Goal: Task Accomplishment & Management: Use online tool/utility

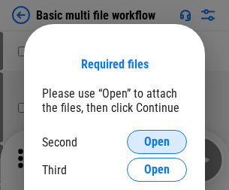
click at [157, 142] on span "Open" at bounding box center [157, 142] width 26 height 12
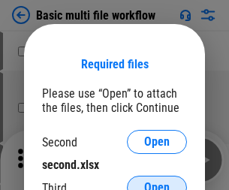
click at [157, 182] on span "Open" at bounding box center [157, 188] width 26 height 12
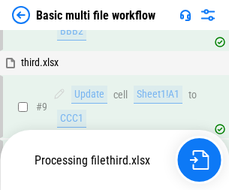
scroll to position [522, 0]
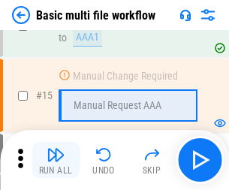
click at [56, 160] on img "button" at bounding box center [56, 155] width 18 height 18
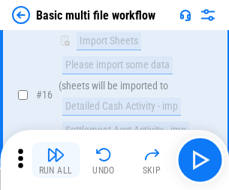
click at [56, 160] on img "button" at bounding box center [56, 155] width 18 height 18
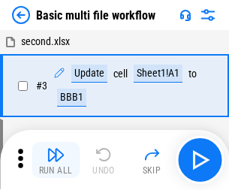
click at [56, 160] on img "button" at bounding box center [56, 155] width 18 height 18
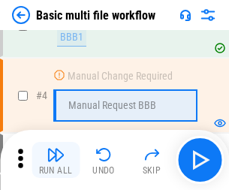
click at [56, 160] on img "button" at bounding box center [56, 155] width 18 height 18
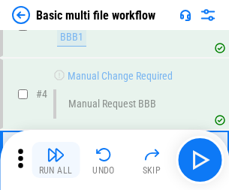
click at [56, 160] on img "button" at bounding box center [56, 155] width 18 height 18
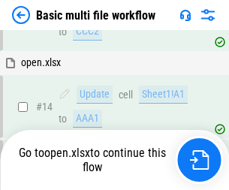
scroll to position [893, 0]
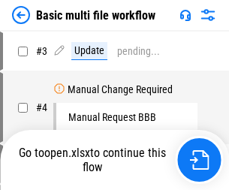
scroll to position [61, 0]
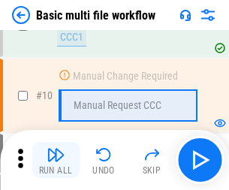
click at [56, 160] on img "button" at bounding box center [56, 155] width 18 height 18
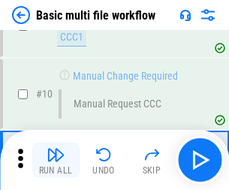
click at [56, 160] on img "button" at bounding box center [56, 155] width 18 height 18
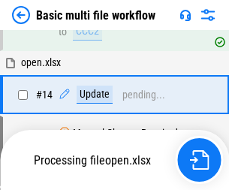
scroll to position [785, 0]
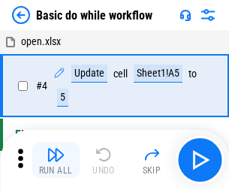
click at [56, 160] on img "button" at bounding box center [56, 155] width 18 height 18
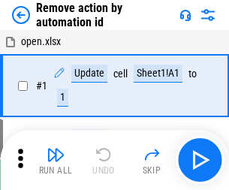
scroll to position [56, 0]
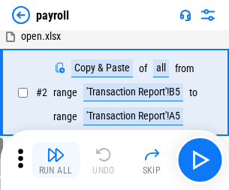
click at [56, 160] on img "button" at bounding box center [56, 155] width 18 height 18
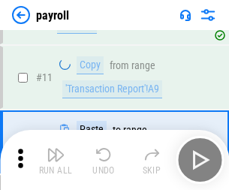
scroll to position [109, 0]
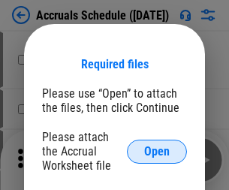
click at [157, 151] on span "Open" at bounding box center [157, 152] width 26 height 12
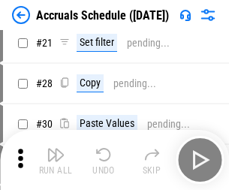
click at [56, 160] on img "button" at bounding box center [56, 155] width 18 height 18
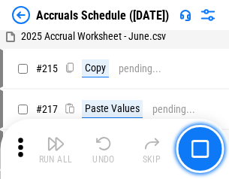
scroll to position [2295, 0]
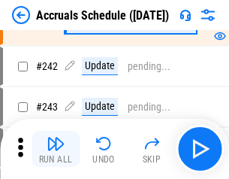
click at [56, 149] on img "button" at bounding box center [56, 143] width 18 height 18
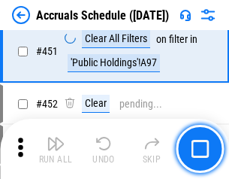
scroll to position [4298, 0]
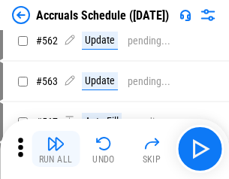
click at [56, 149] on img "button" at bounding box center [56, 143] width 18 height 18
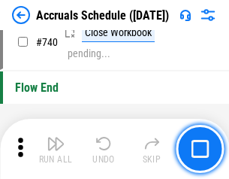
scroll to position [7454, 0]
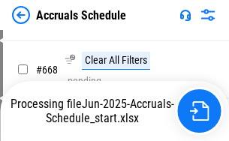
scroll to position [6364, 0]
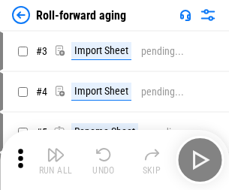
click at [56, 149] on img "button" at bounding box center [56, 155] width 18 height 18
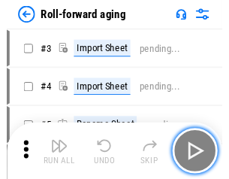
scroll to position [2, 0]
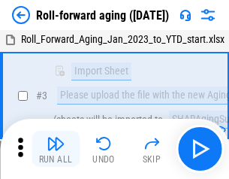
click at [56, 149] on img "button" at bounding box center [56, 143] width 18 height 18
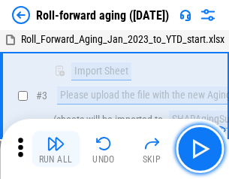
scroll to position [97, 0]
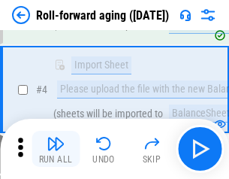
click at [56, 149] on img "button" at bounding box center [56, 143] width 18 height 18
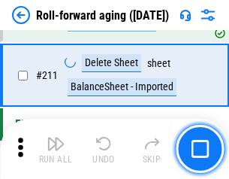
scroll to position [4736, 0]
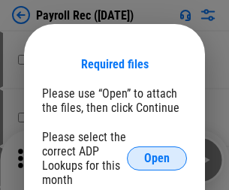
click at [157, 158] on span "Open" at bounding box center [157, 158] width 26 height 12
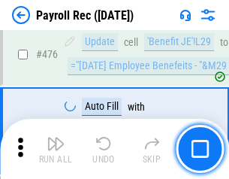
scroll to position [8000, 0]
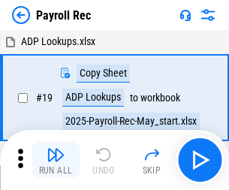
click at [56, 160] on img "button" at bounding box center [56, 155] width 18 height 18
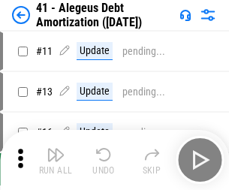
click at [56, 160] on img "button" at bounding box center [56, 155] width 18 height 18
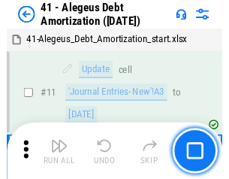
scroll to position [185, 0]
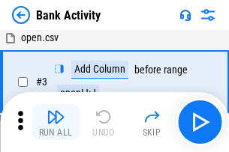
click at [56, 122] on img "button" at bounding box center [56, 117] width 18 height 18
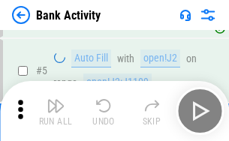
scroll to position [80, 0]
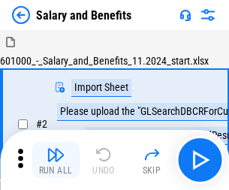
click at [56, 149] on img "button" at bounding box center [56, 155] width 18 height 18
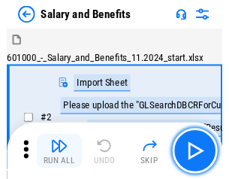
scroll to position [20, 0]
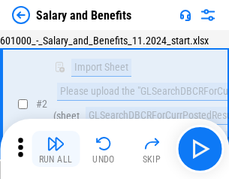
click at [56, 149] on img "button" at bounding box center [56, 143] width 18 height 18
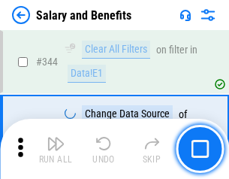
scroll to position [7029, 0]
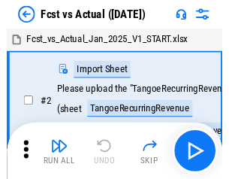
scroll to position [20, 0]
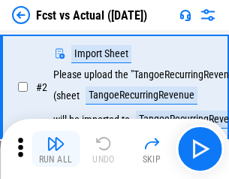
click at [56, 149] on img "button" at bounding box center [56, 143] width 18 height 18
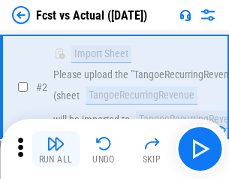
click at [56, 149] on img "button" at bounding box center [56, 143] width 18 height 18
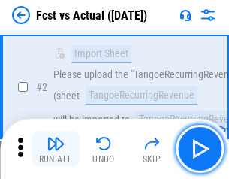
scroll to position [140, 0]
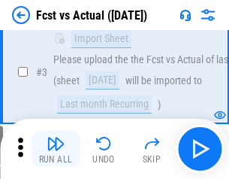
click at [56, 149] on img "button" at bounding box center [56, 143] width 18 height 18
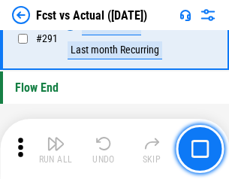
scroll to position [7105, 0]
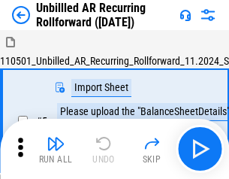
scroll to position [32, 0]
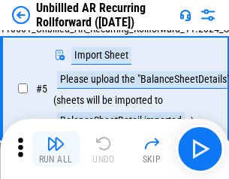
click at [56, 149] on img "button" at bounding box center [56, 143] width 18 height 18
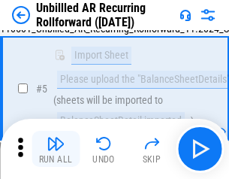
click at [56, 149] on img "button" at bounding box center [56, 143] width 18 height 18
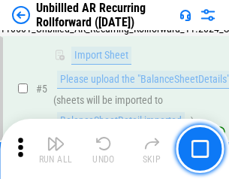
scroll to position [141, 0]
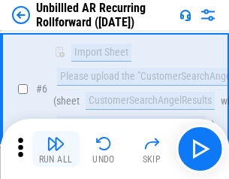
click at [56, 149] on img "button" at bounding box center [56, 143] width 18 height 18
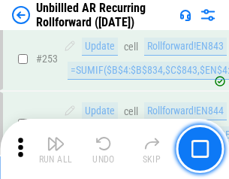
scroll to position [5099, 0]
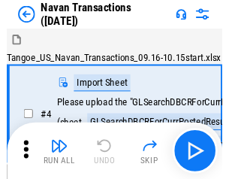
scroll to position [24, 0]
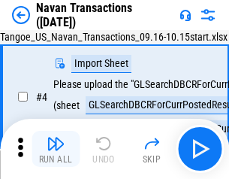
click at [56, 149] on img "button" at bounding box center [56, 143] width 18 height 18
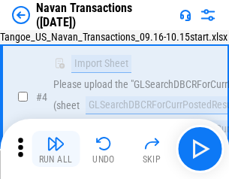
click at [56, 149] on img "button" at bounding box center [56, 143] width 18 height 18
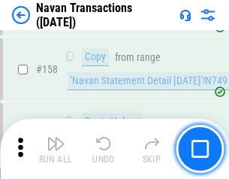
scroll to position [4867, 0]
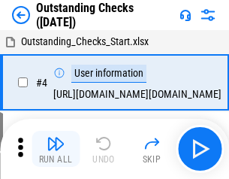
click at [56, 149] on img "button" at bounding box center [56, 143] width 18 height 18
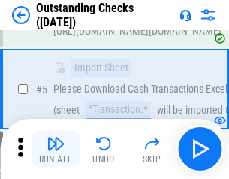
click at [56, 149] on img "button" at bounding box center [56, 143] width 18 height 18
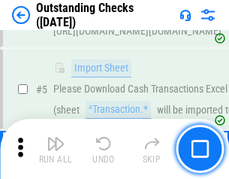
scroll to position [157, 0]
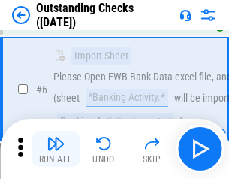
click at [56, 149] on img "button" at bounding box center [56, 143] width 18 height 18
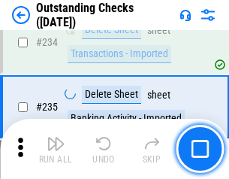
scroll to position [4558, 0]
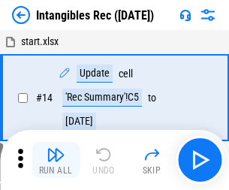
click at [56, 160] on img "button" at bounding box center [56, 155] width 18 height 18
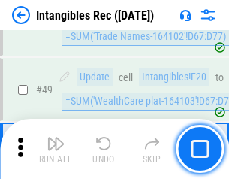
scroll to position [585, 0]
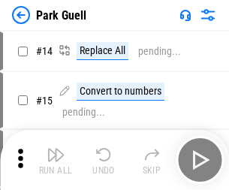
click at [56, 149] on img "button" at bounding box center [56, 155] width 18 height 18
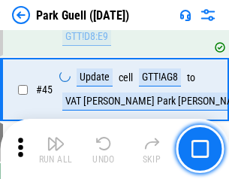
scroll to position [1877, 0]
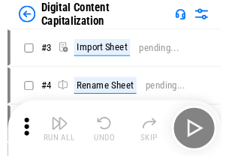
scroll to position [44, 0]
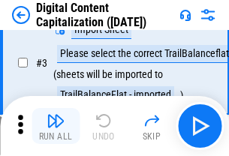
click at [56, 126] on img "button" at bounding box center [56, 121] width 18 height 18
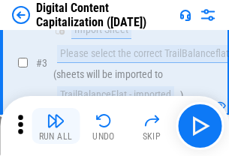
click at [56, 126] on img "button" at bounding box center [56, 121] width 18 height 18
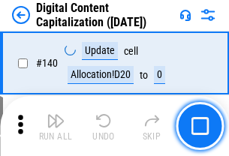
scroll to position [1592, 0]
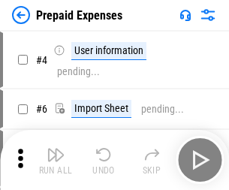
click at [56, 149] on img "button" at bounding box center [56, 155] width 18 height 18
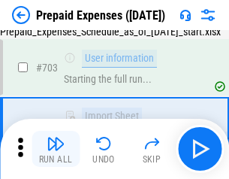
click at [56, 149] on img "button" at bounding box center [56, 143] width 18 height 18
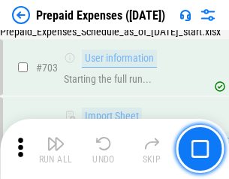
scroll to position [4128, 0]
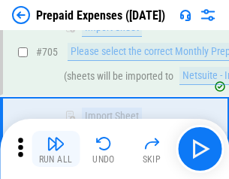
click at [56, 149] on img "button" at bounding box center [56, 143] width 18 height 18
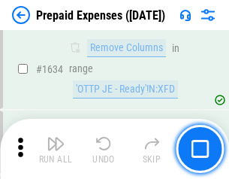
scroll to position [14616, 0]
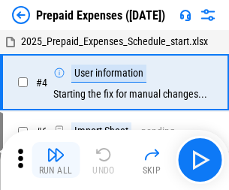
click at [56, 160] on img "button" at bounding box center [56, 155] width 18 height 18
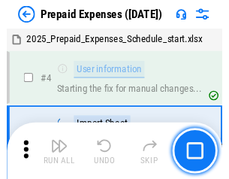
scroll to position [66, 0]
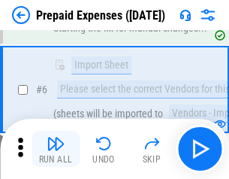
click at [56, 149] on img "button" at bounding box center [56, 143] width 18 height 18
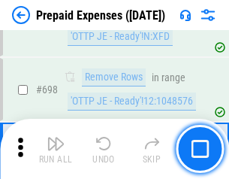
scroll to position [5227, 0]
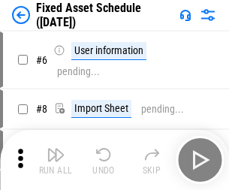
click at [56, 160] on img "button" at bounding box center [56, 155] width 18 height 18
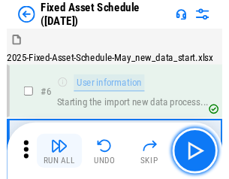
scroll to position [81, 0]
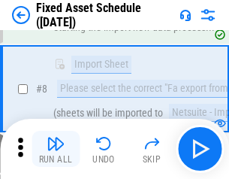
click at [56, 149] on img "button" at bounding box center [56, 143] width 18 height 18
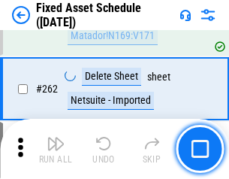
scroll to position [4784, 0]
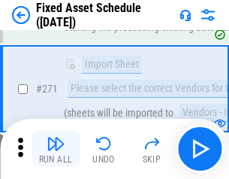
click at [56, 149] on img "button" at bounding box center [56, 143] width 18 height 18
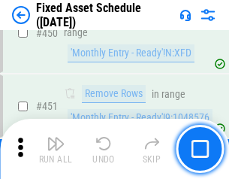
scroll to position [6710, 0]
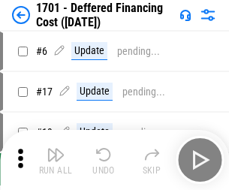
click at [56, 160] on img "button" at bounding box center [56, 155] width 18 height 18
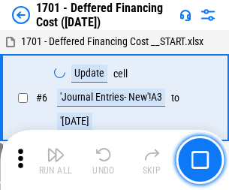
scroll to position [180, 0]
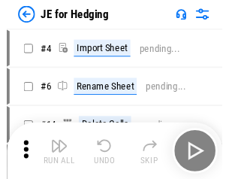
scroll to position [2, 0]
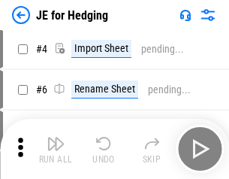
click at [56, 149] on img "button" at bounding box center [56, 143] width 18 height 18
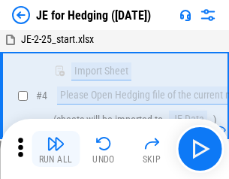
click at [56, 149] on img "button" at bounding box center [56, 143] width 18 height 18
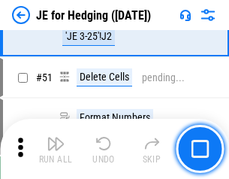
scroll to position [972, 0]
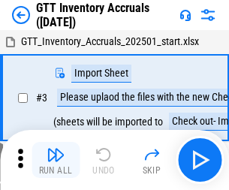
click at [56, 149] on img "button" at bounding box center [56, 155] width 18 height 18
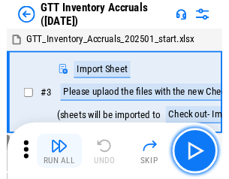
scroll to position [2, 0]
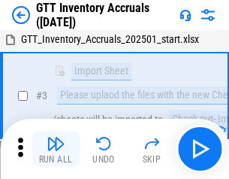
click at [56, 149] on img "button" at bounding box center [56, 143] width 18 height 18
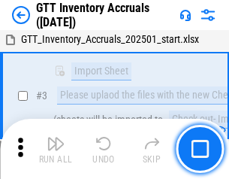
scroll to position [97, 0]
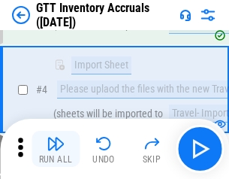
click at [56, 149] on img "button" at bounding box center [56, 143] width 18 height 18
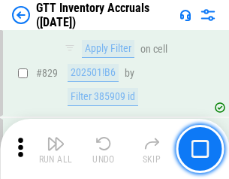
scroll to position [11394, 0]
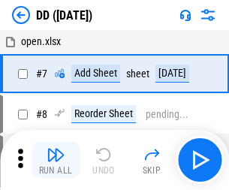
click at [56, 160] on img "button" at bounding box center [56, 155] width 18 height 18
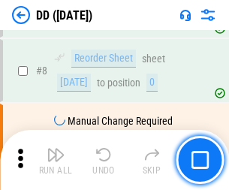
scroll to position [145, 0]
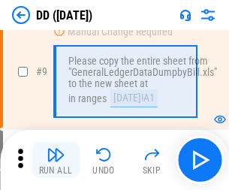
click at [56, 160] on img "button" at bounding box center [56, 155] width 18 height 18
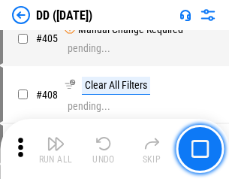
scroll to position [6716, 0]
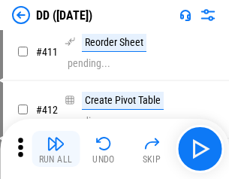
click at [56, 149] on img "button" at bounding box center [56, 143] width 18 height 18
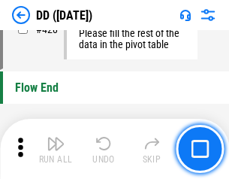
scroll to position [7185, 0]
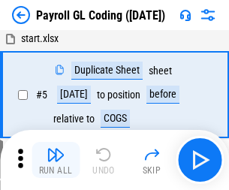
click at [56, 160] on img "button" at bounding box center [56, 155] width 18 height 18
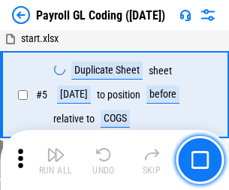
scroll to position [180, 0]
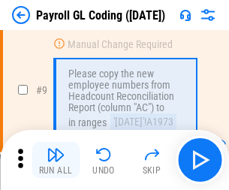
click at [56, 160] on img "button" at bounding box center [56, 155] width 18 height 18
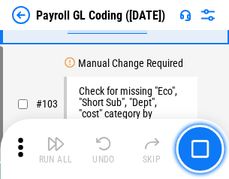
scroll to position [3522, 0]
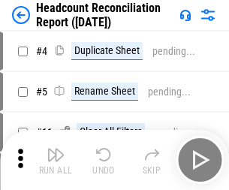
click at [56, 160] on img "button" at bounding box center [56, 155] width 18 height 18
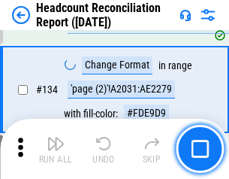
scroll to position [1804, 0]
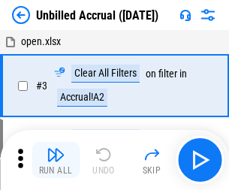
click at [56, 160] on img "button" at bounding box center [56, 155] width 18 height 18
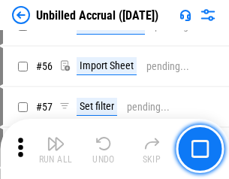
scroll to position [1567, 0]
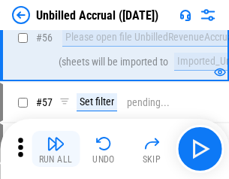
click at [56, 149] on img "button" at bounding box center [56, 143] width 18 height 18
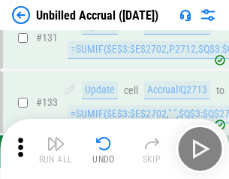
scroll to position [4471, 0]
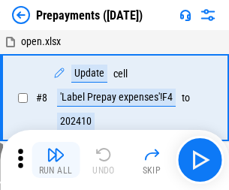
click at [56, 160] on img "button" at bounding box center [56, 155] width 18 height 18
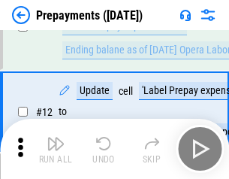
scroll to position [94, 0]
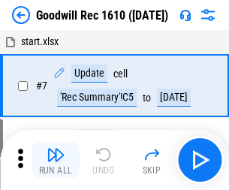
click at [56, 160] on img "button" at bounding box center [56, 155] width 18 height 18
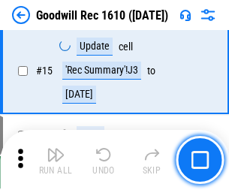
scroll to position [257, 0]
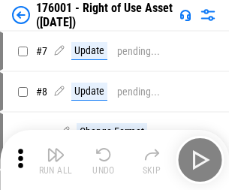
click at [56, 160] on img "button" at bounding box center [56, 155] width 18 height 18
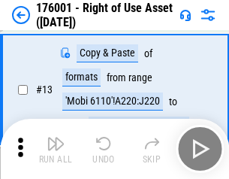
scroll to position [97, 0]
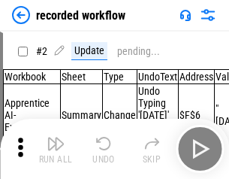
click at [56, 149] on img "button" at bounding box center [56, 143] width 18 height 18
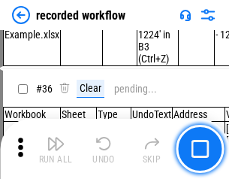
scroll to position [4692, 0]
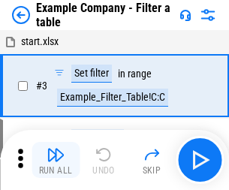
click at [56, 160] on img "button" at bounding box center [56, 155] width 18 height 18
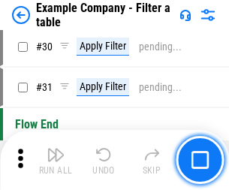
scroll to position [1374, 0]
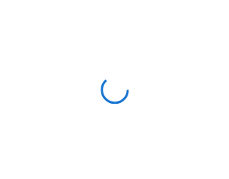
scroll to position [23, 0]
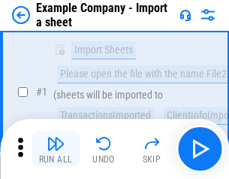
click at [56, 149] on img "button" at bounding box center [56, 143] width 18 height 18
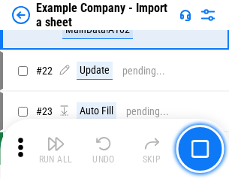
scroll to position [332, 0]
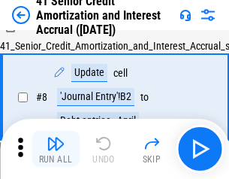
click at [56, 149] on img "button" at bounding box center [56, 143] width 18 height 18
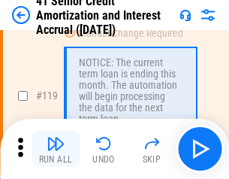
click at [56, 149] on img "button" at bounding box center [56, 143] width 18 height 18
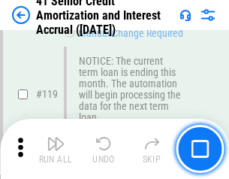
scroll to position [1416, 0]
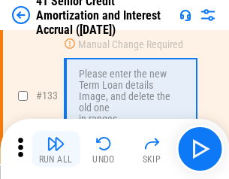
click at [56, 149] on img "button" at bounding box center [56, 143] width 18 height 18
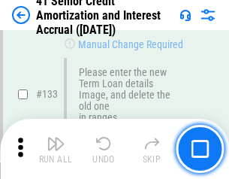
scroll to position [1569, 0]
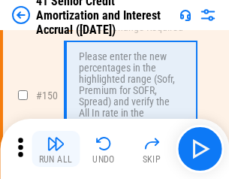
click at [56, 149] on img "button" at bounding box center [56, 143] width 18 height 18
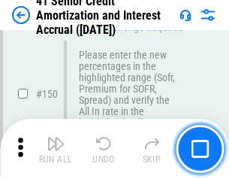
scroll to position [1726, 0]
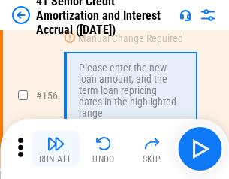
click at [56, 149] on img "button" at bounding box center [56, 143] width 18 height 18
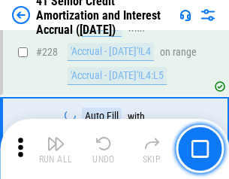
scroll to position [3362, 0]
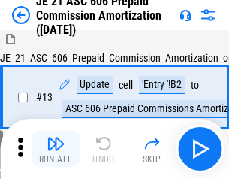
click at [56, 149] on img "button" at bounding box center [56, 143] width 18 height 18
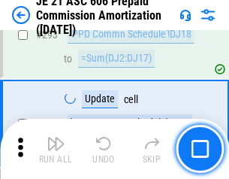
scroll to position [2762, 0]
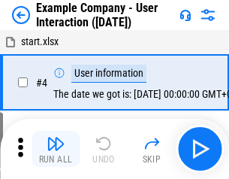
click at [56, 149] on img "button" at bounding box center [56, 143] width 18 height 18
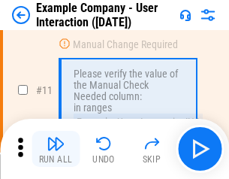
click at [56, 149] on img "button" at bounding box center [56, 143] width 18 height 18
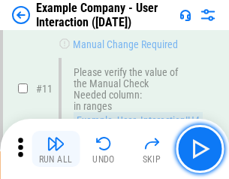
scroll to position [325, 0]
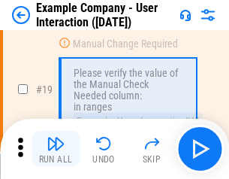
click at [56, 149] on img "button" at bounding box center [56, 143] width 18 height 18
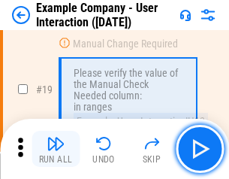
click at [56, 149] on img "button" at bounding box center [56, 143] width 18 height 18
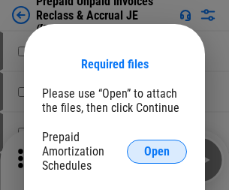
click at [157, 151] on span "Open" at bounding box center [157, 152] width 26 height 12
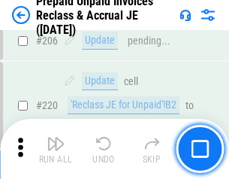
scroll to position [1946, 0]
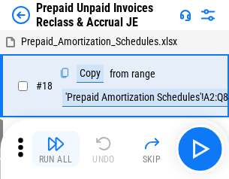
click at [56, 149] on img "button" at bounding box center [56, 143] width 18 height 18
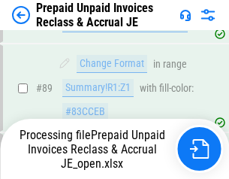
scroll to position [1225, 0]
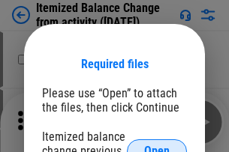
click at [157, 146] on span "Open" at bounding box center [157, 152] width 26 height 12
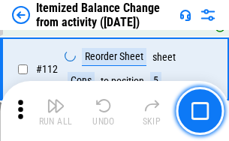
scroll to position [2511, 0]
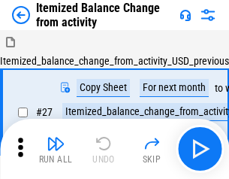
scroll to position [23, 0]
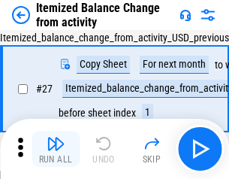
click at [56, 149] on img "button" at bounding box center [56, 143] width 18 height 18
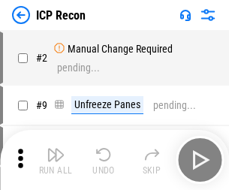
scroll to position [7, 0]
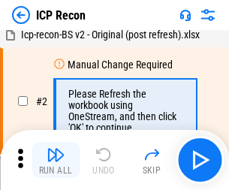
click at [56, 160] on img "button" at bounding box center [56, 155] width 18 height 18
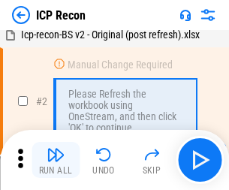
click at [56, 160] on img "button" at bounding box center [56, 155] width 18 height 18
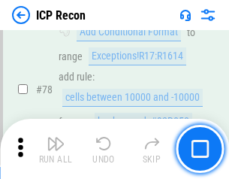
scroll to position [1471, 0]
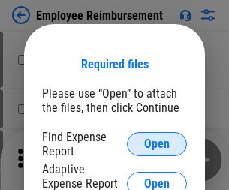
click at [157, 144] on span "Open" at bounding box center [157, 144] width 26 height 12
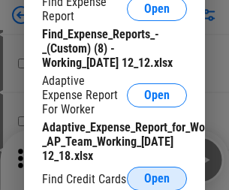
click at [157, 178] on span "Open" at bounding box center [157, 179] width 26 height 12
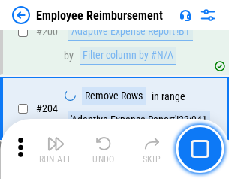
scroll to position [3702, 0]
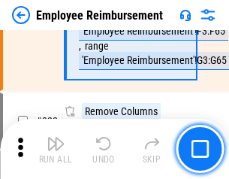
click at [56, 149] on img "button" at bounding box center [56, 143] width 18 height 18
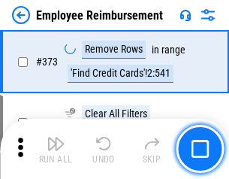
scroll to position [7853, 0]
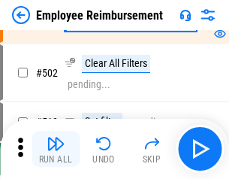
click at [56, 149] on img "button" at bounding box center [56, 143] width 18 height 18
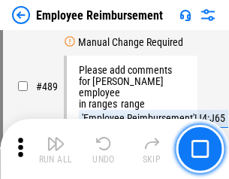
scroll to position [9397, 0]
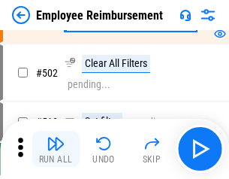
click at [56, 149] on img "button" at bounding box center [56, 143] width 18 height 18
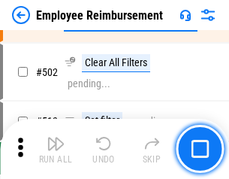
click at [56, 149] on img "button" at bounding box center [56, 143] width 18 height 18
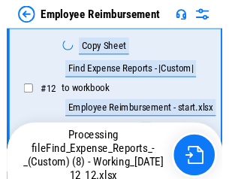
scroll to position [305, 0]
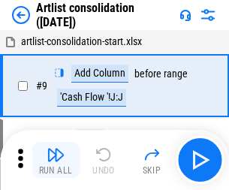
click at [56, 160] on img "button" at bounding box center [56, 155] width 18 height 18
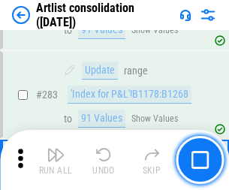
scroll to position [6208, 0]
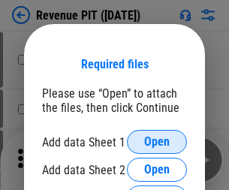
click at [157, 142] on span "Open" at bounding box center [157, 142] width 26 height 12
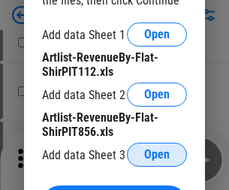
click at [157, 155] on span "Open" at bounding box center [157, 155] width 26 height 12
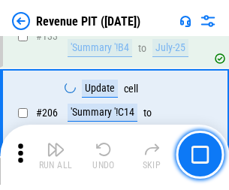
scroll to position [1525, 0]
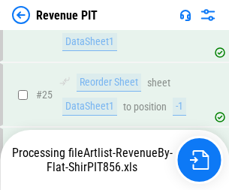
scroll to position [625, 0]
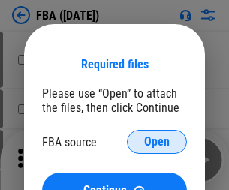
click at [157, 142] on span "Open" at bounding box center [157, 142] width 26 height 12
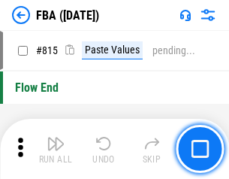
scroll to position [13374, 0]
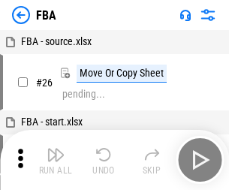
click at [56, 160] on img "button" at bounding box center [56, 155] width 18 height 18
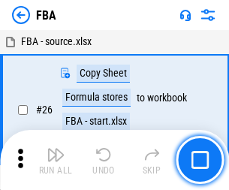
scroll to position [15, 0]
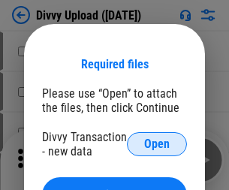
click at [157, 144] on span "Open" at bounding box center [157, 144] width 26 height 12
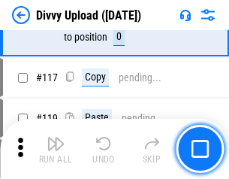
scroll to position [1271, 0]
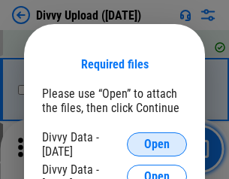
click at [157, 144] on span "Open" at bounding box center [157, 144] width 26 height 12
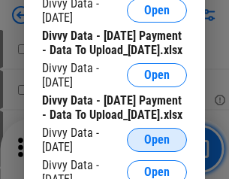
click at [157, 146] on span "Open" at bounding box center [157, 140] width 26 height 12
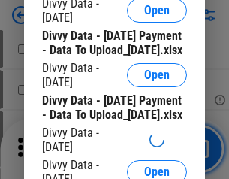
scroll to position [1406, 0]
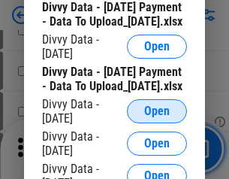
click at [157, 117] on span "Open" at bounding box center [157, 111] width 26 height 12
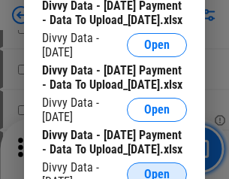
click at [157, 168] on span "Open" at bounding box center [157, 174] width 26 height 12
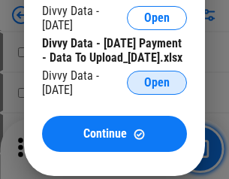
click at [157, 89] on span "Open" at bounding box center [157, 83] width 26 height 12
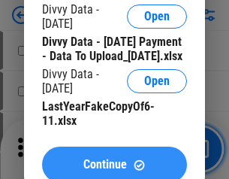
click at [114, 158] on span "Continue" at bounding box center [105, 164] width 44 height 12
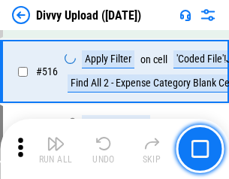
scroll to position [9418, 0]
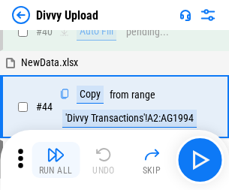
click at [56, 160] on img "button" at bounding box center [56, 155] width 18 height 18
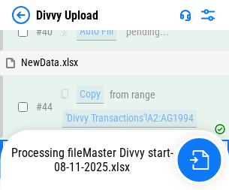
scroll to position [165, 0]
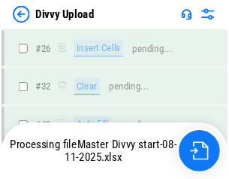
scroll to position [1271, 0]
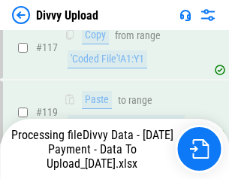
scroll to position [1408, 0]
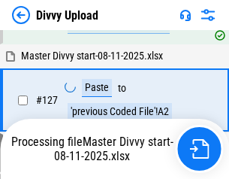
scroll to position [1727, 0]
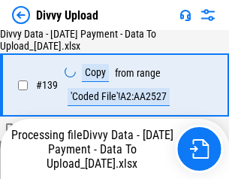
scroll to position [2145, 0]
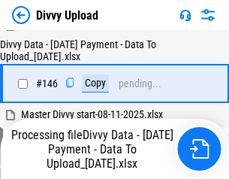
scroll to position [2476, 0]
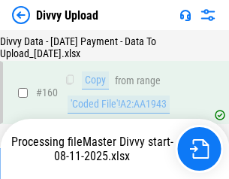
scroll to position [3138, 0]
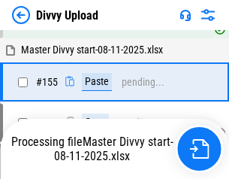
scroll to position [3051, 0]
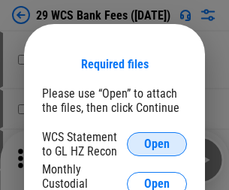
click at [157, 144] on span "Open" at bounding box center [157, 144] width 26 height 12
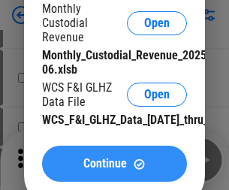
click at [114, 170] on span "Continue" at bounding box center [105, 164] width 44 height 12
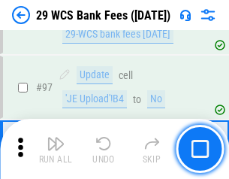
scroll to position [1463, 0]
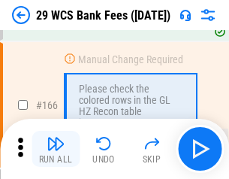
click at [56, 149] on img "button" at bounding box center [56, 143] width 18 height 18
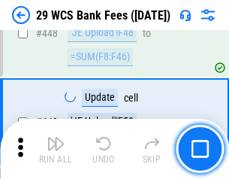
scroll to position [7269, 0]
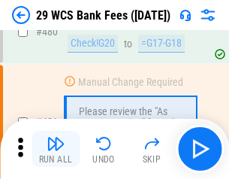
click at [56, 149] on img "button" at bounding box center [56, 143] width 18 height 18
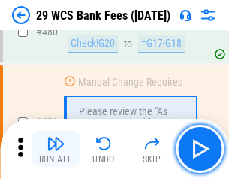
scroll to position [7740, 0]
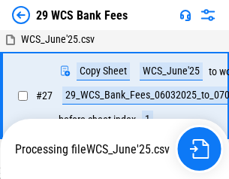
scroll to position [299, 0]
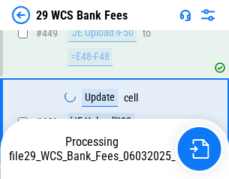
scroll to position [7636, 0]
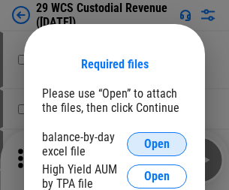
click at [157, 144] on span "Open" at bounding box center [157, 144] width 26 height 12
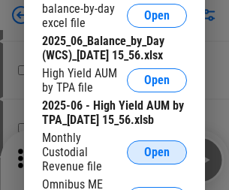
click at [157, 158] on span "Open" at bounding box center [157, 152] width 26 height 12
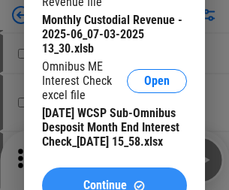
click at [114, 179] on span "Continue" at bounding box center [105, 185] width 44 height 12
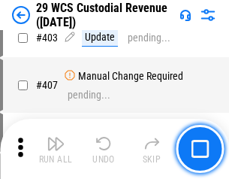
scroll to position [6953, 0]
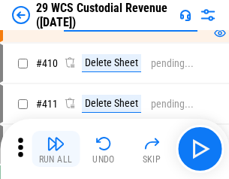
click at [56, 149] on img "button" at bounding box center [56, 143] width 18 height 18
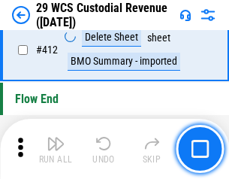
scroll to position [7169, 0]
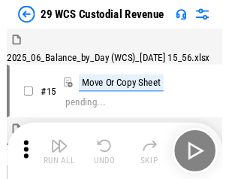
scroll to position [36, 0]
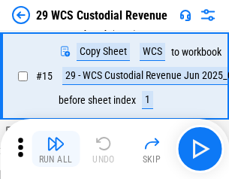
click at [56, 149] on img "button" at bounding box center [56, 143] width 18 height 18
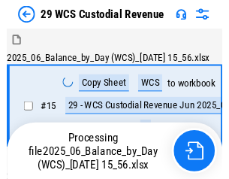
scroll to position [36, 0]
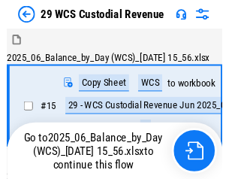
scroll to position [28, 0]
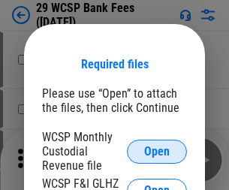
click at [157, 151] on span "Open" at bounding box center [157, 152] width 26 height 12
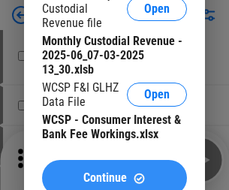
click at [114, 172] on span "Continue" at bounding box center [105, 178] width 44 height 12
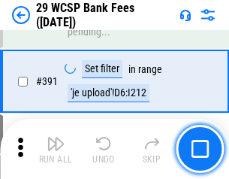
scroll to position [5106, 0]
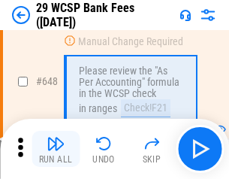
click at [56, 149] on img "button" at bounding box center [56, 143] width 18 height 18
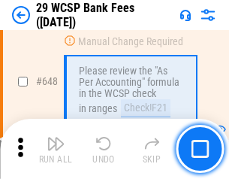
scroll to position [8285, 0]
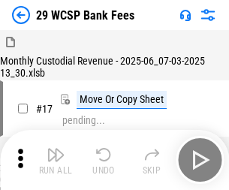
click at [56, 149] on img "button" at bounding box center [56, 155] width 18 height 18
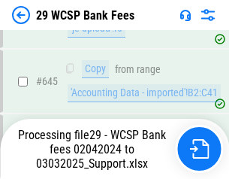
scroll to position [8116, 0]
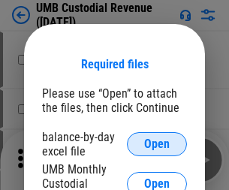
click at [157, 144] on span "Open" at bounding box center [157, 144] width 26 height 12
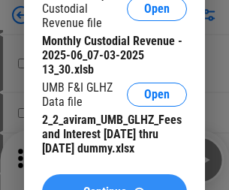
click at [114, 186] on span "Continue" at bounding box center [105, 192] width 44 height 12
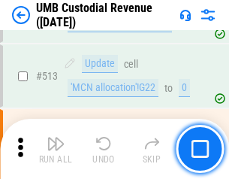
scroll to position [7261, 0]
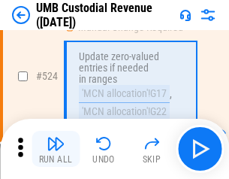
click at [56, 149] on img "button" at bounding box center [56, 143] width 18 height 18
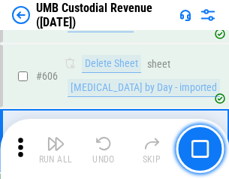
scroll to position [8665, 0]
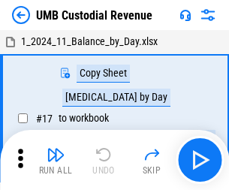
scroll to position [11, 0]
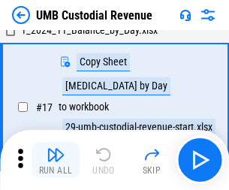
click at [56, 160] on img "button" at bounding box center [56, 155] width 18 height 18
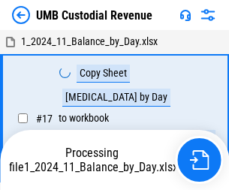
scroll to position [11, 0]
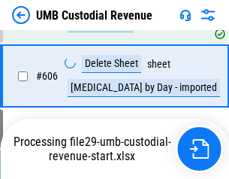
scroll to position [8631, 0]
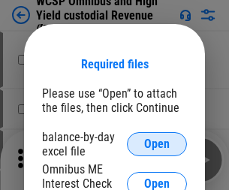
click at [157, 144] on span "Open" at bounding box center [157, 144] width 26 height 12
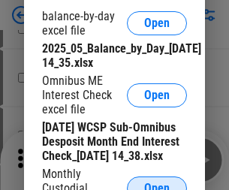
click at [157, 182] on span "Open" at bounding box center [157, 188] width 26 height 12
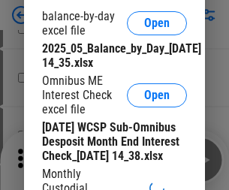
scroll to position [228, 0]
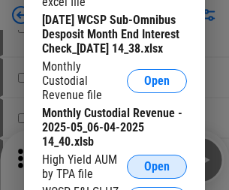
click at [157, 173] on span "Open" at bounding box center [157, 167] width 26 height 12
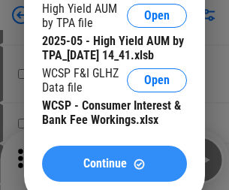
click at [114, 170] on span "Continue" at bounding box center [105, 164] width 44 height 12
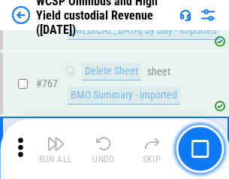
scroll to position [12232, 0]
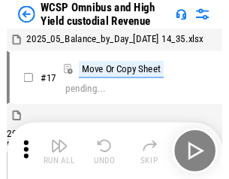
scroll to position [8, 0]
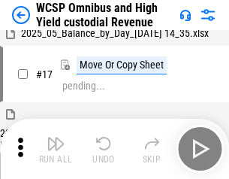
click at [56, 149] on img "button" at bounding box center [56, 143] width 18 height 18
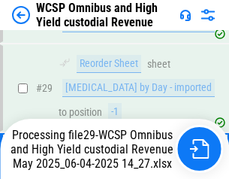
scroll to position [312, 0]
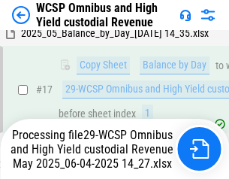
scroll to position [312, 0]
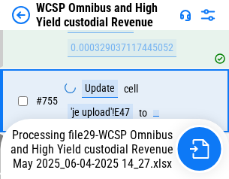
scroll to position [12133, 0]
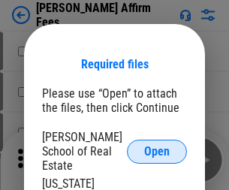
click at [157, 146] on span "Open" at bounding box center [157, 152] width 26 height 12
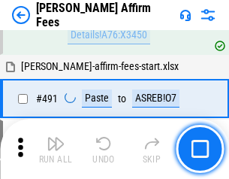
scroll to position [4082, 0]
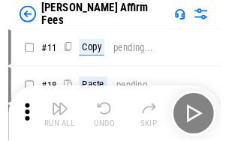
scroll to position [15, 0]
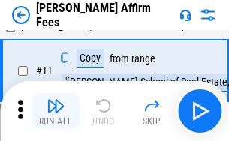
click at [56, 111] on img "button" at bounding box center [56, 106] width 18 height 18
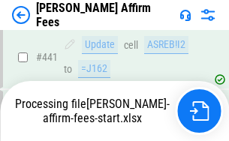
scroll to position [3937, 0]
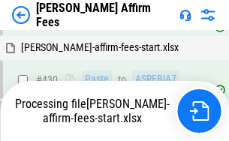
scroll to position [3937, 0]
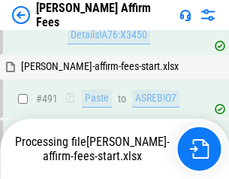
scroll to position [4082, 0]
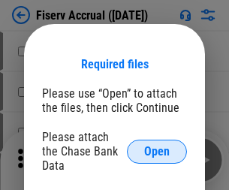
click at [157, 146] on span "Open" at bounding box center [157, 152] width 26 height 12
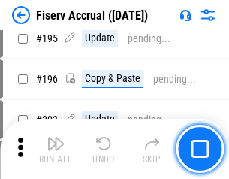
scroll to position [3967, 0]
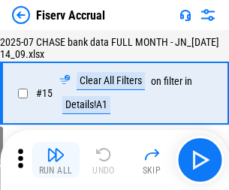
click at [56, 160] on img "button" at bounding box center [56, 155] width 18 height 18
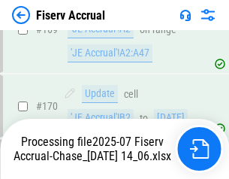
scroll to position [3950, 0]
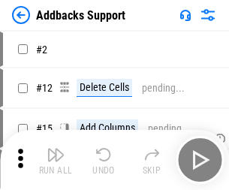
click at [56, 149] on img "button" at bounding box center [56, 155] width 18 height 18
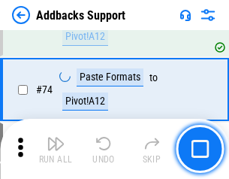
scroll to position [1093, 0]
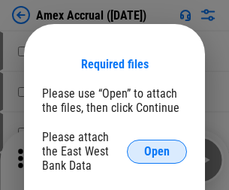
click at [157, 151] on span "Open" at bounding box center [157, 152] width 26 height 12
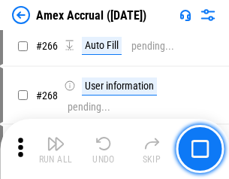
scroll to position [4210, 0]
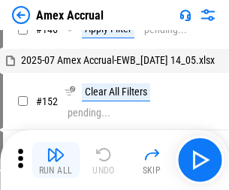
click at [56, 160] on img "button" at bounding box center [56, 155] width 18 height 18
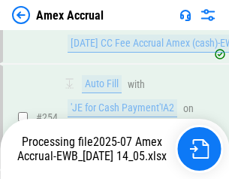
scroll to position [4473, 0]
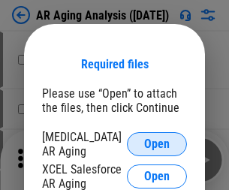
click at [157, 142] on span "Open" at bounding box center [157, 144] width 26 height 12
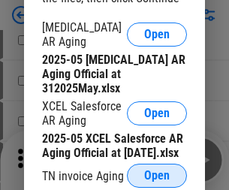
click at [157, 171] on span "Open" at bounding box center [157, 176] width 26 height 12
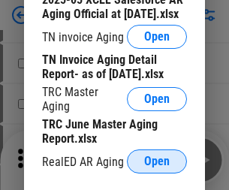
click at [157, 157] on span "Open" at bounding box center [157, 161] width 26 height 12
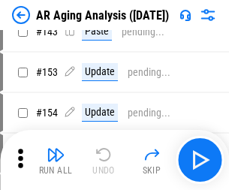
scroll to position [15, 0]
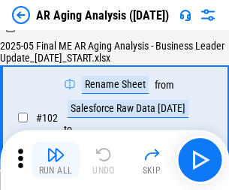
click at [56, 160] on img "button" at bounding box center [56, 155] width 18 height 18
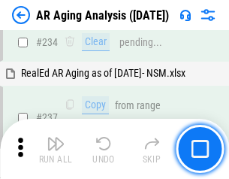
scroll to position [2327, 0]
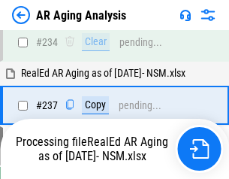
scroll to position [2310, 0]
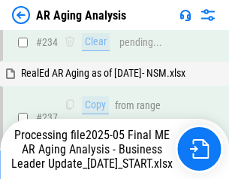
scroll to position [2310, 0]
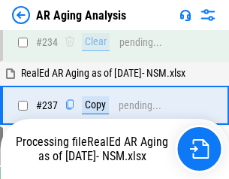
scroll to position [2310, 0]
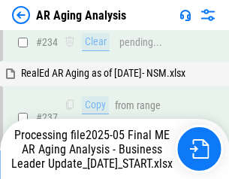
scroll to position [2310, 0]
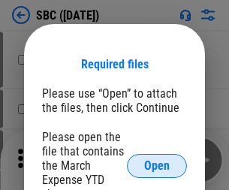
click at [157, 165] on span "Open" at bounding box center [157, 166] width 26 height 12
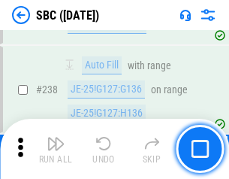
scroll to position [2839, 0]
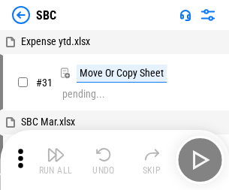
scroll to position [15, 0]
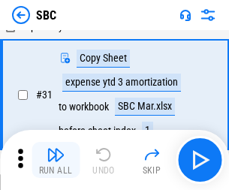
click at [56, 160] on img "button" at bounding box center [56, 155] width 18 height 18
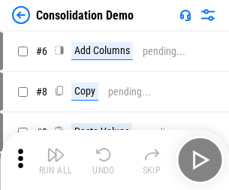
click at [56, 160] on img "button" at bounding box center [56, 155] width 18 height 18
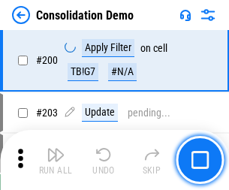
scroll to position [4707, 0]
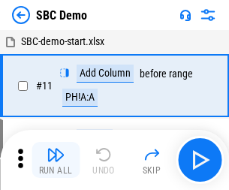
click at [56, 160] on img "button" at bounding box center [56, 155] width 18 height 18
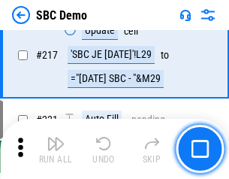
scroll to position [3706, 0]
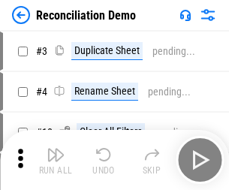
click at [56, 160] on img "button" at bounding box center [56, 155] width 18 height 18
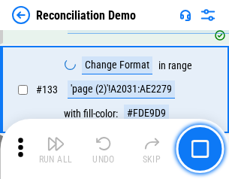
scroll to position [1783, 0]
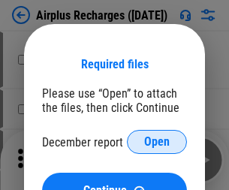
click at [157, 142] on span "Open" at bounding box center [157, 142] width 26 height 12
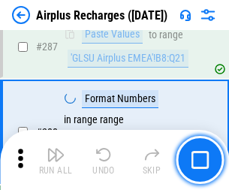
scroll to position [5419, 0]
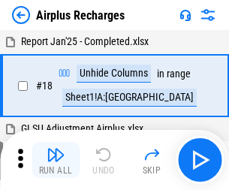
click at [56, 160] on img "button" at bounding box center [56, 155] width 18 height 18
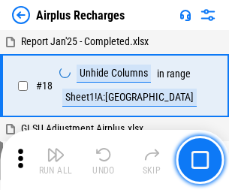
scroll to position [66, 0]
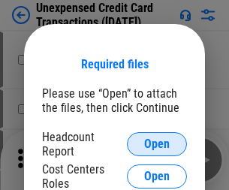
click at [157, 144] on span "Open" at bounding box center [157, 144] width 26 height 12
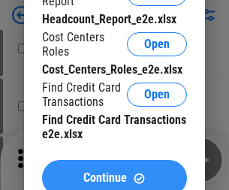
click at [114, 172] on span "Continue" at bounding box center [105, 178] width 44 height 12
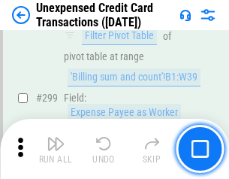
scroll to position [3577, 0]
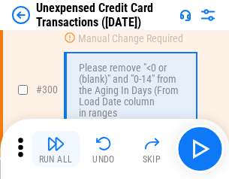
click at [56, 149] on img "button" at bounding box center [56, 143] width 18 height 18
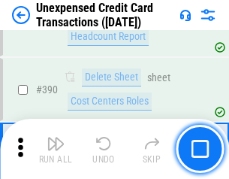
scroll to position [4836, 0]
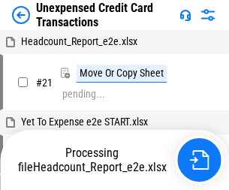
scroll to position [244, 0]
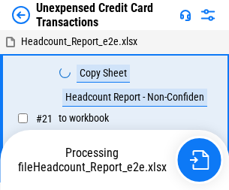
scroll to position [17, 0]
